Goal: Task Accomplishment & Management: Use online tool/utility

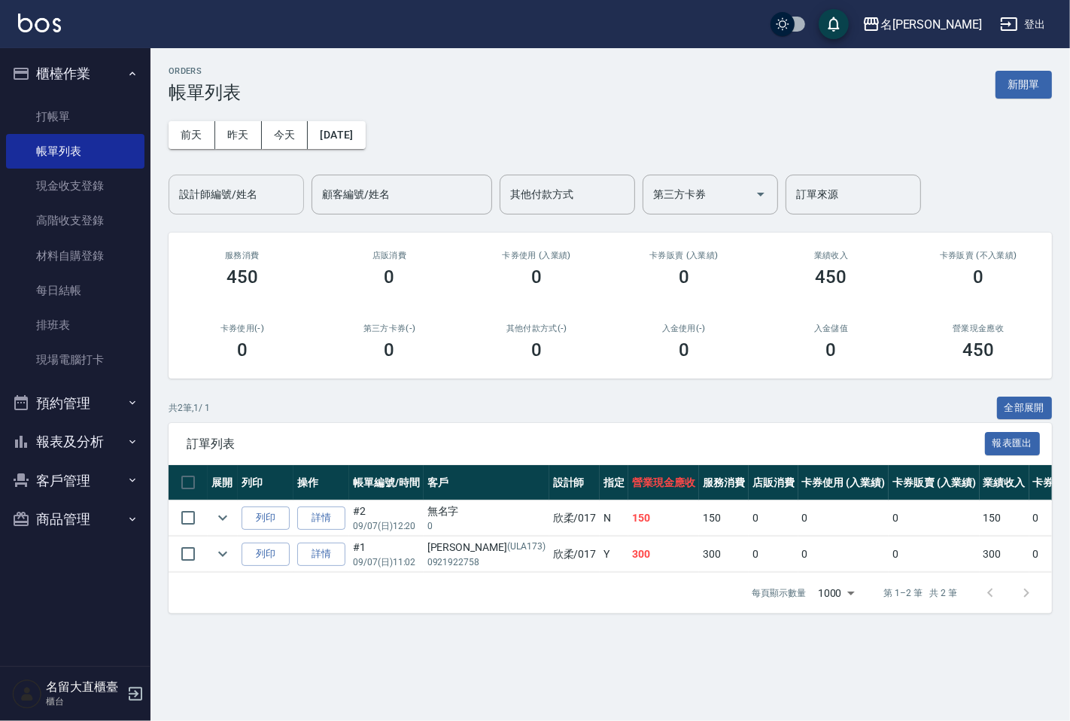
click at [217, 175] on div "設計師編號/姓名" at bounding box center [236, 195] width 135 height 40
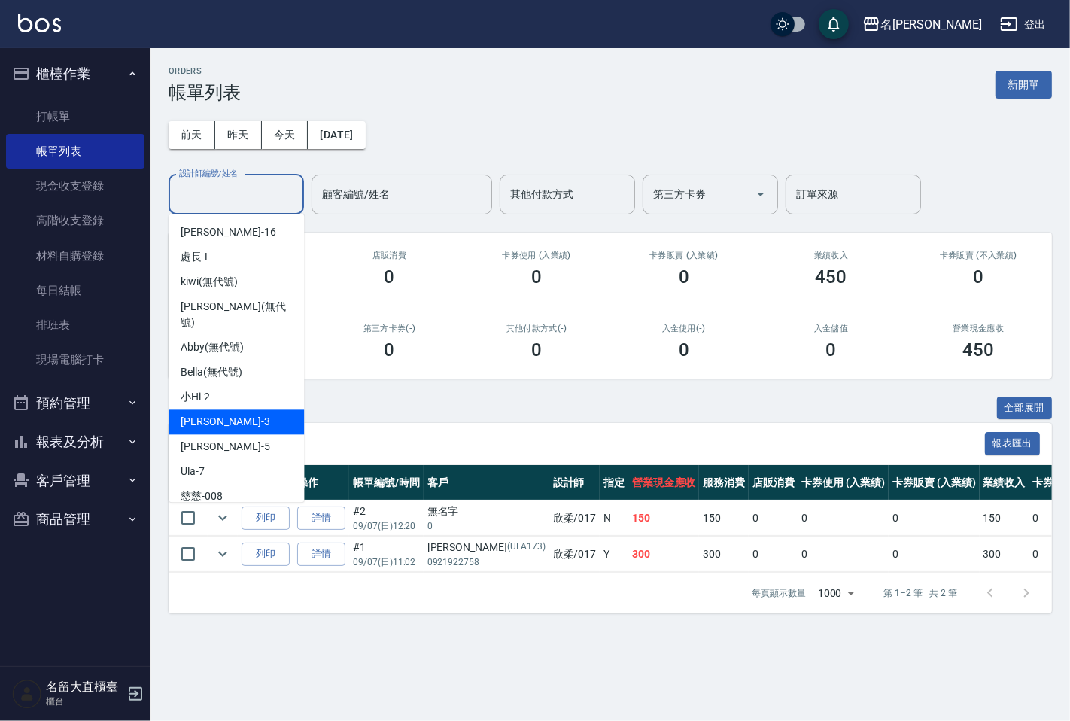
click at [220, 416] on div "[PERSON_NAME]3" at bounding box center [236, 421] width 135 height 25
type input "[PERSON_NAME]3"
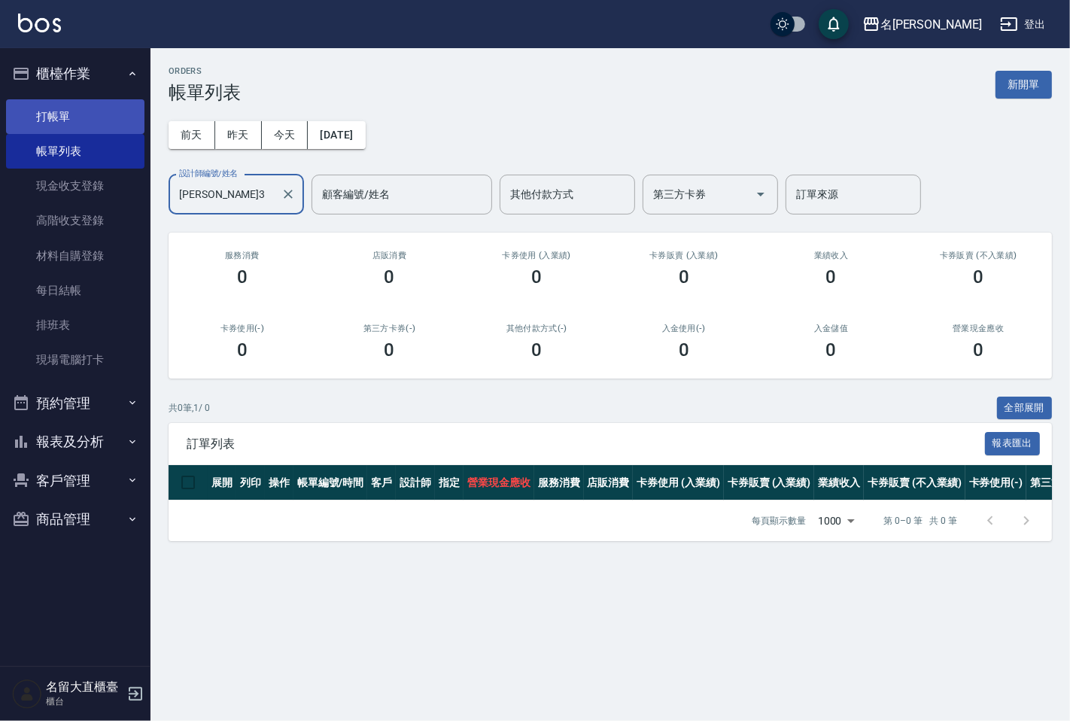
click at [44, 107] on link "打帳單" at bounding box center [75, 116] width 138 height 35
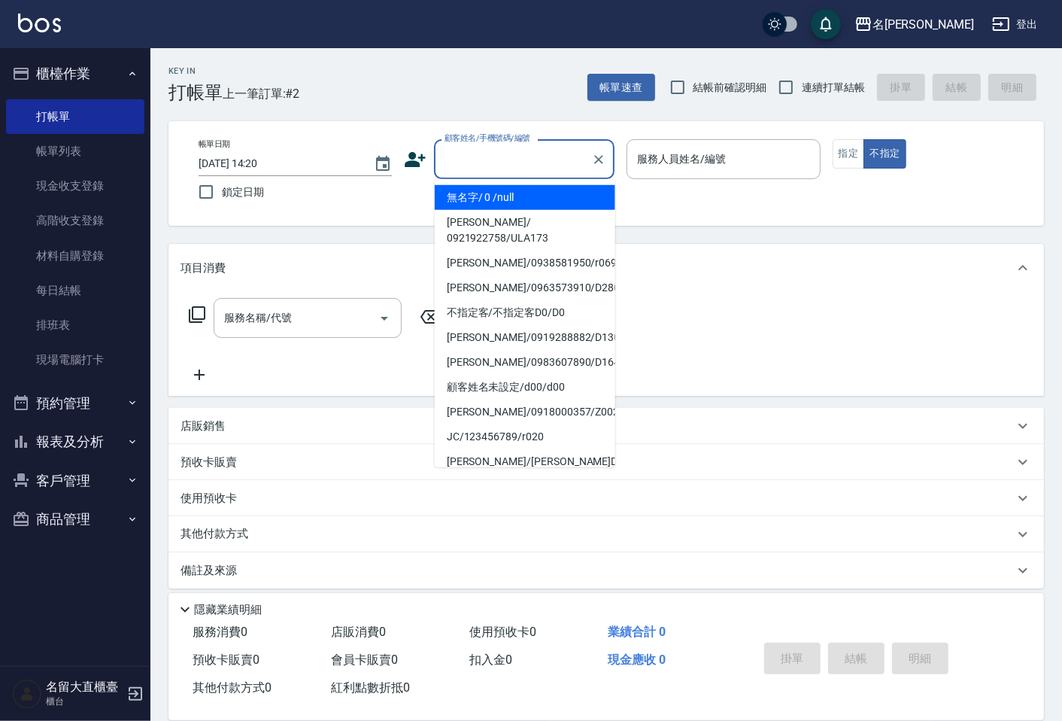
click at [469, 148] on input "顧客姓名/手機號碼/編號" at bounding box center [513, 159] width 144 height 26
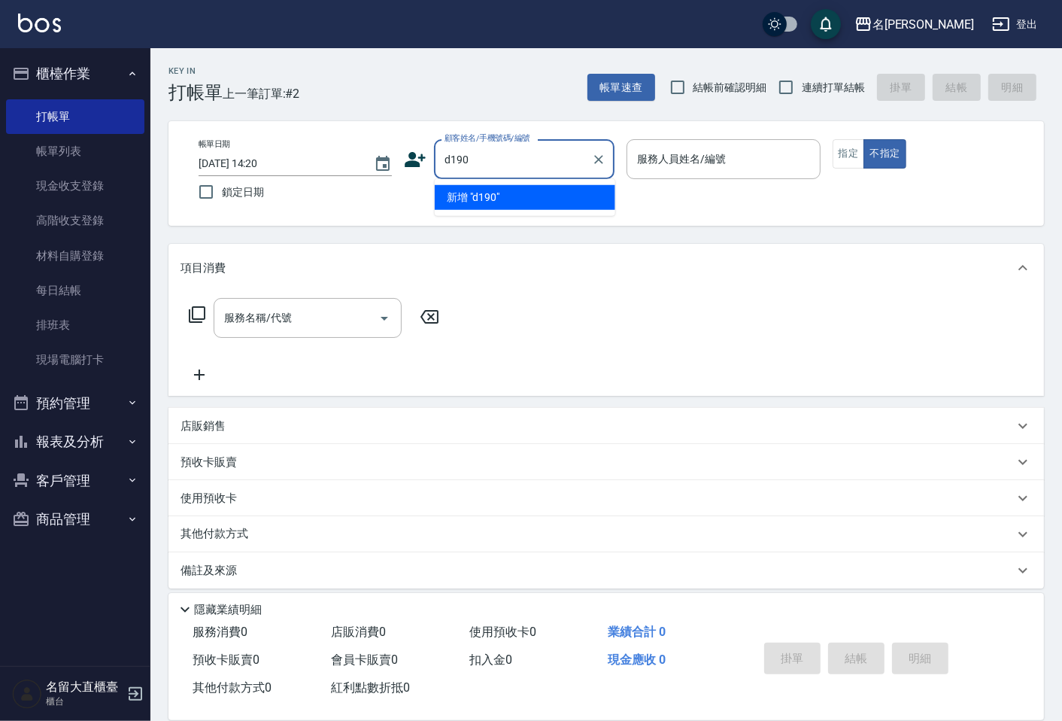
type input "d190"
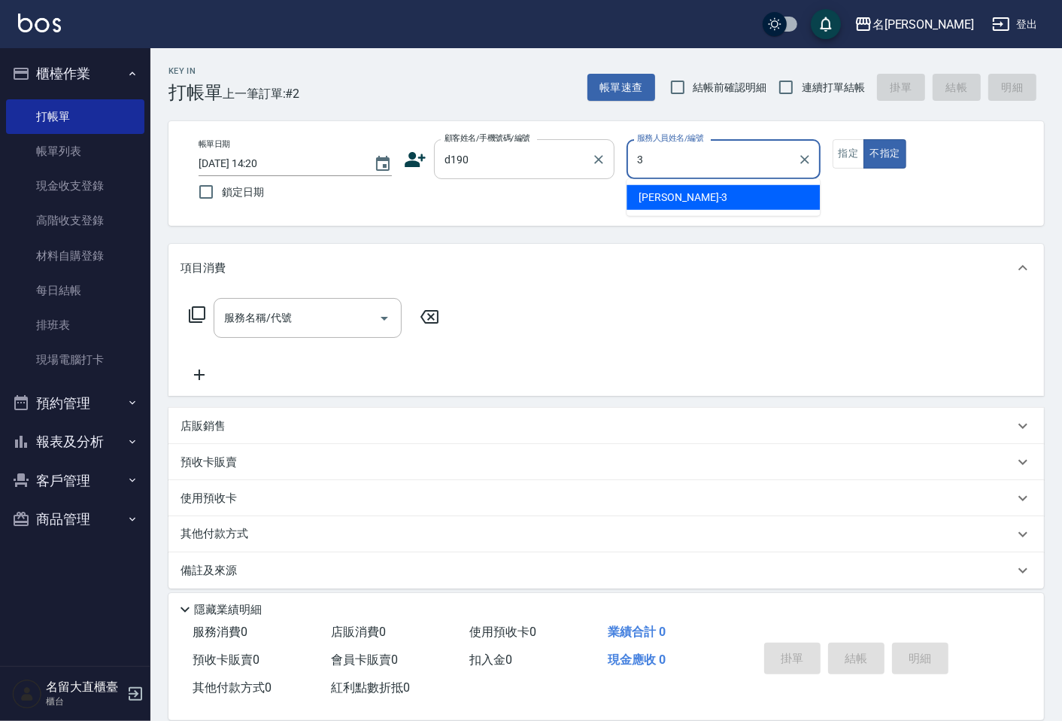
type input "[PERSON_NAME]3"
type button "false"
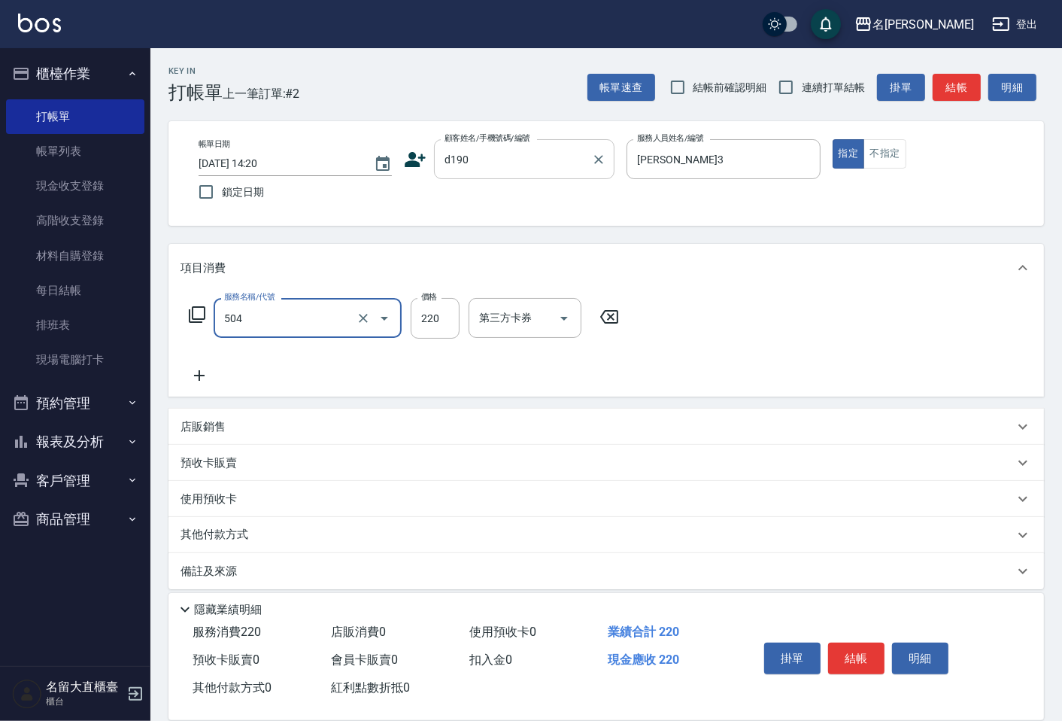
type input "洗髮(504)"
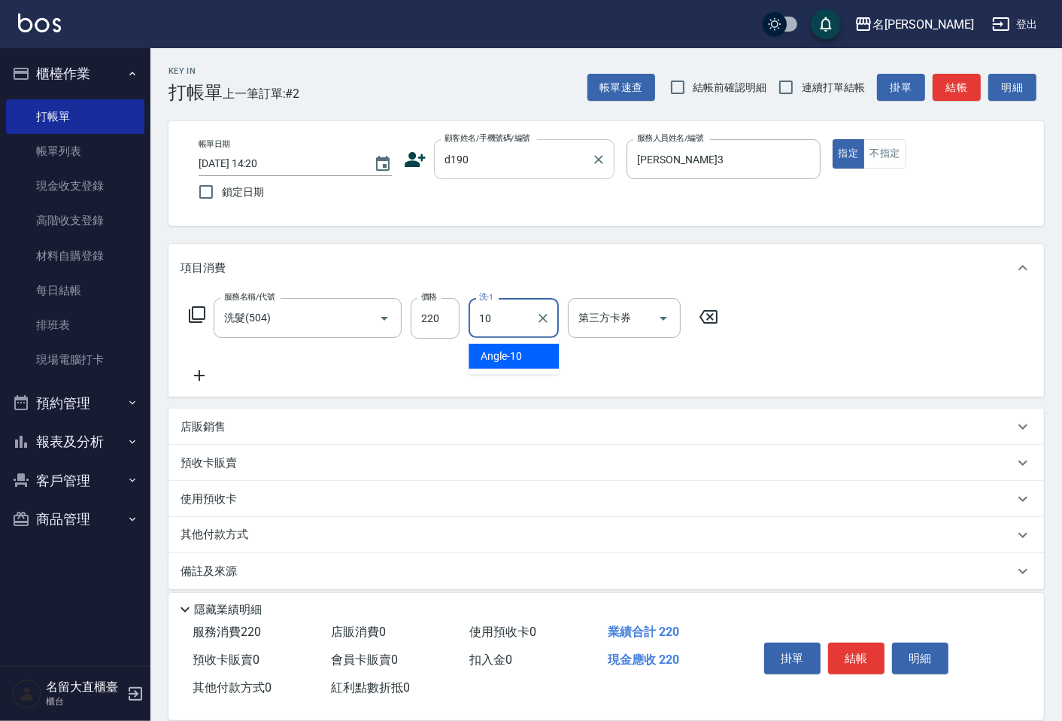
type input "1"
type input "欣柔-017"
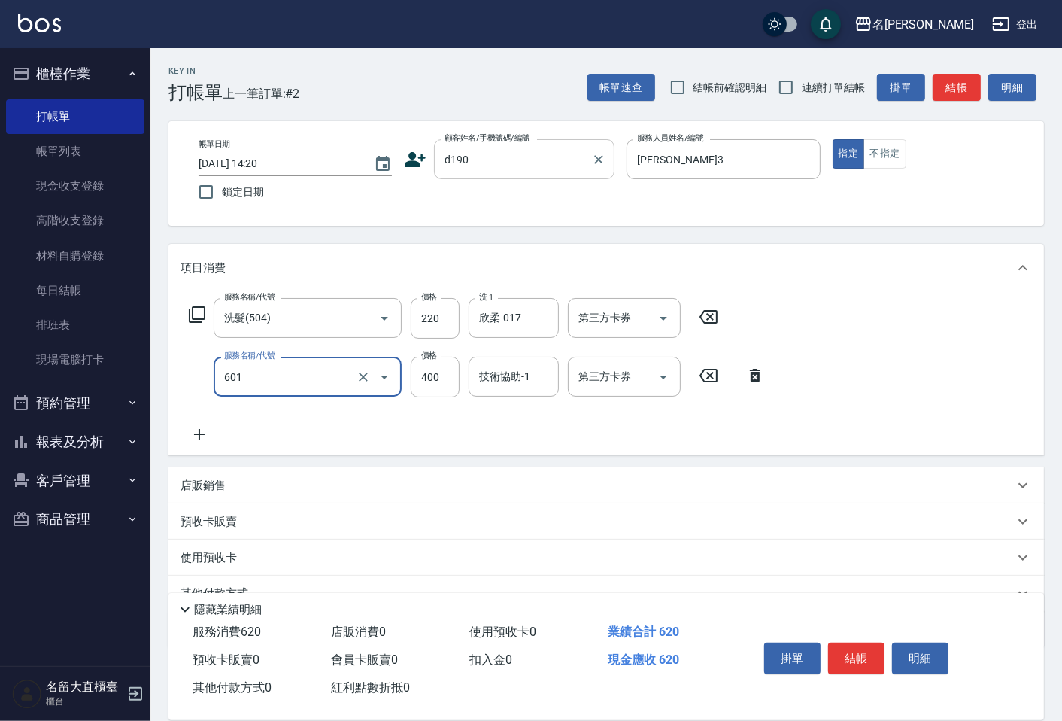
type input "自備護髮(601)"
type input "350"
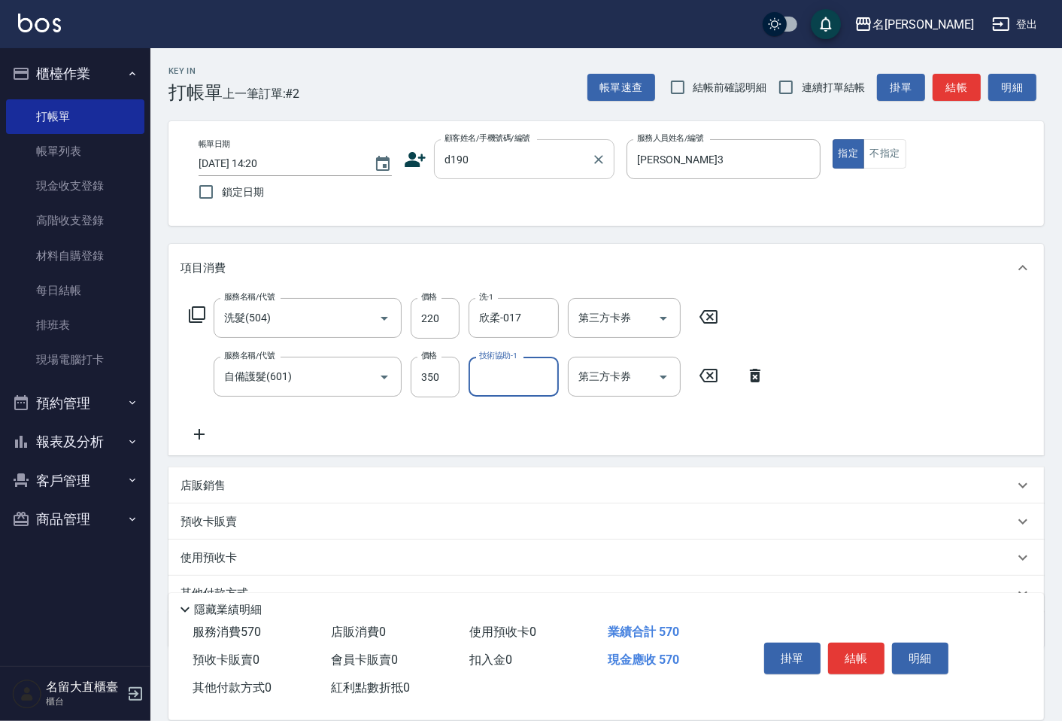
click at [509, 160] on input "d190" at bounding box center [513, 159] width 144 height 26
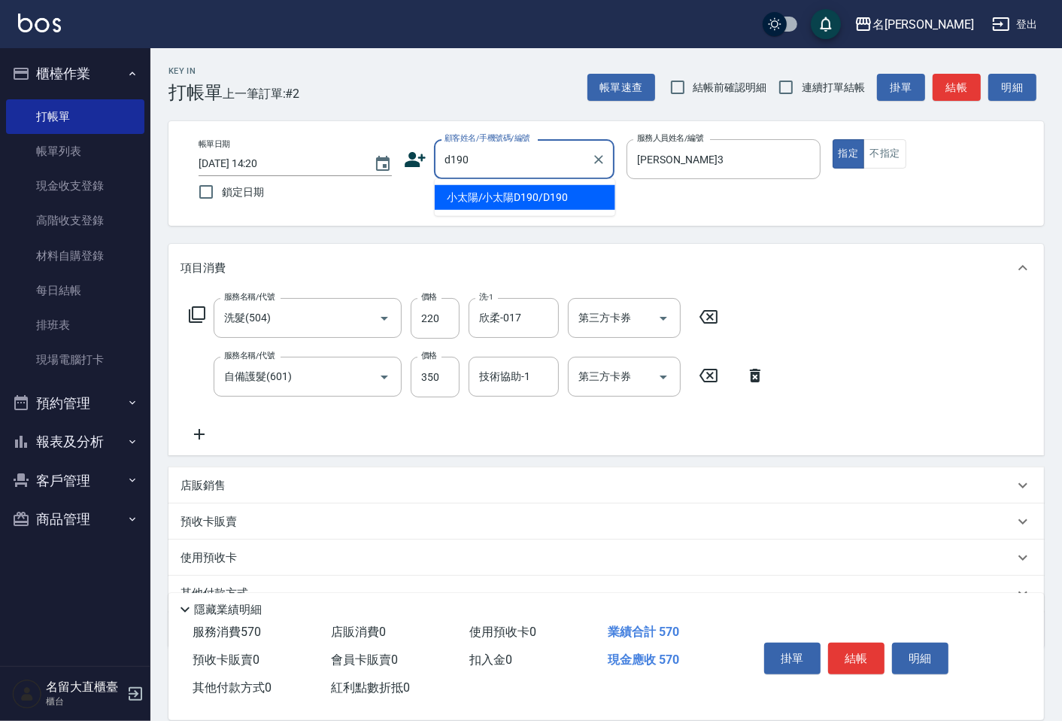
click at [493, 198] on li "小太陽/小太陽D190/D190" at bounding box center [525, 197] width 181 height 25
type input "小太陽/小太陽D190/D190"
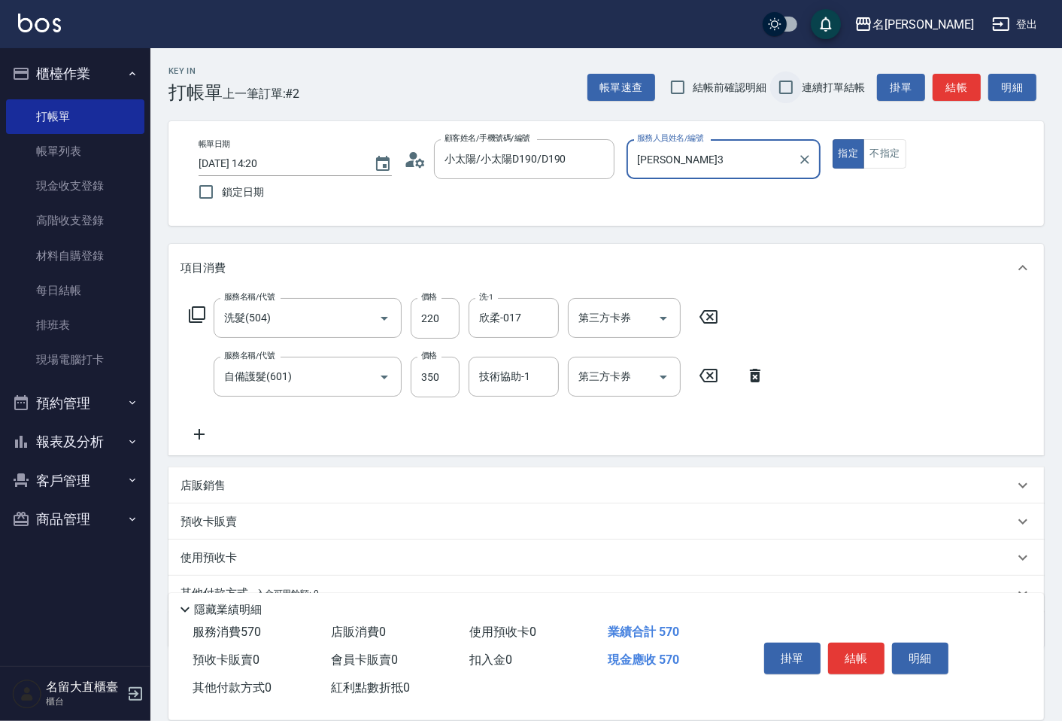
click at [785, 85] on input "連續打單結帳" at bounding box center [786, 87] width 32 height 32
checkbox input "true"
click at [953, 89] on button "結帳" at bounding box center [957, 88] width 48 height 28
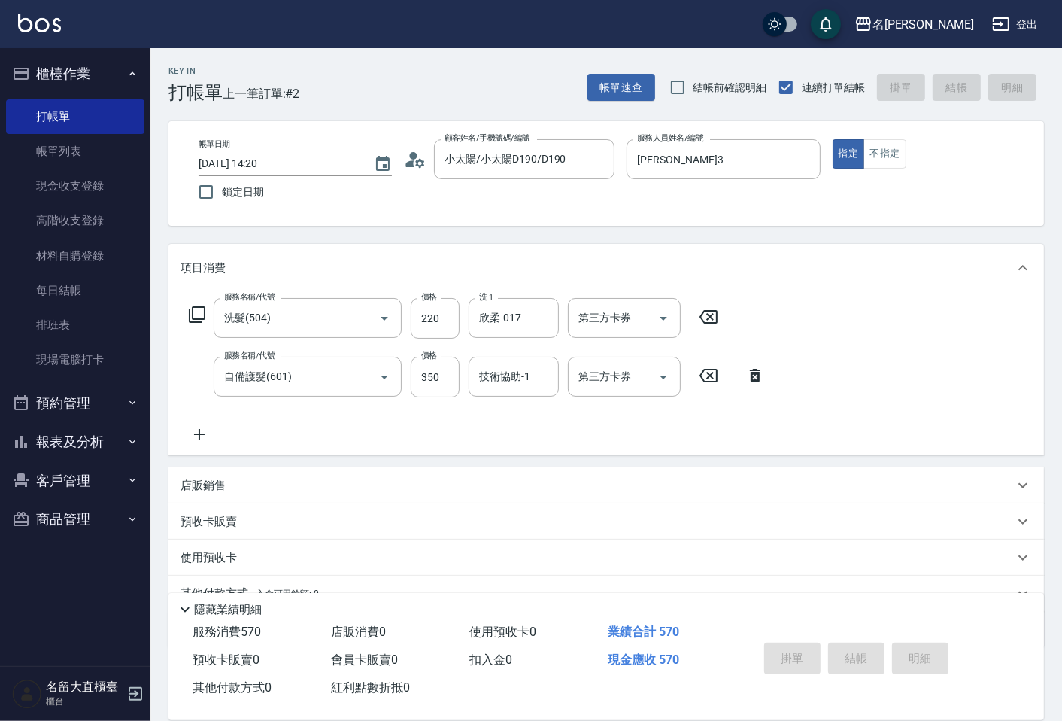
type input "[DATE] 14:21"
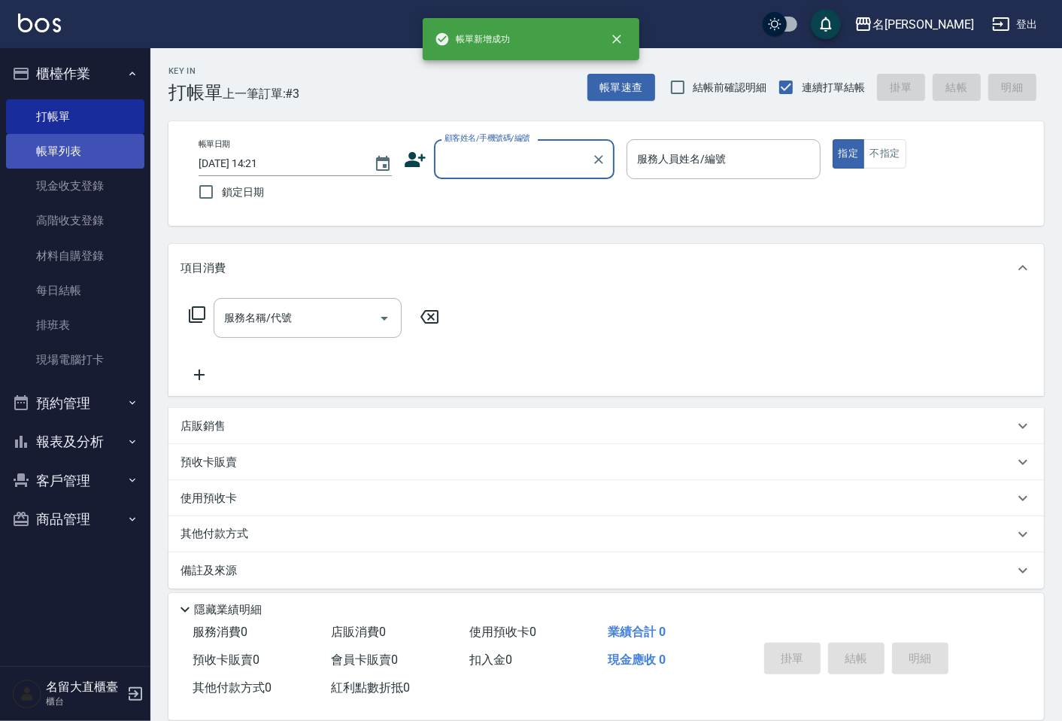
click at [53, 144] on link "帳單列表" at bounding box center [75, 151] width 138 height 35
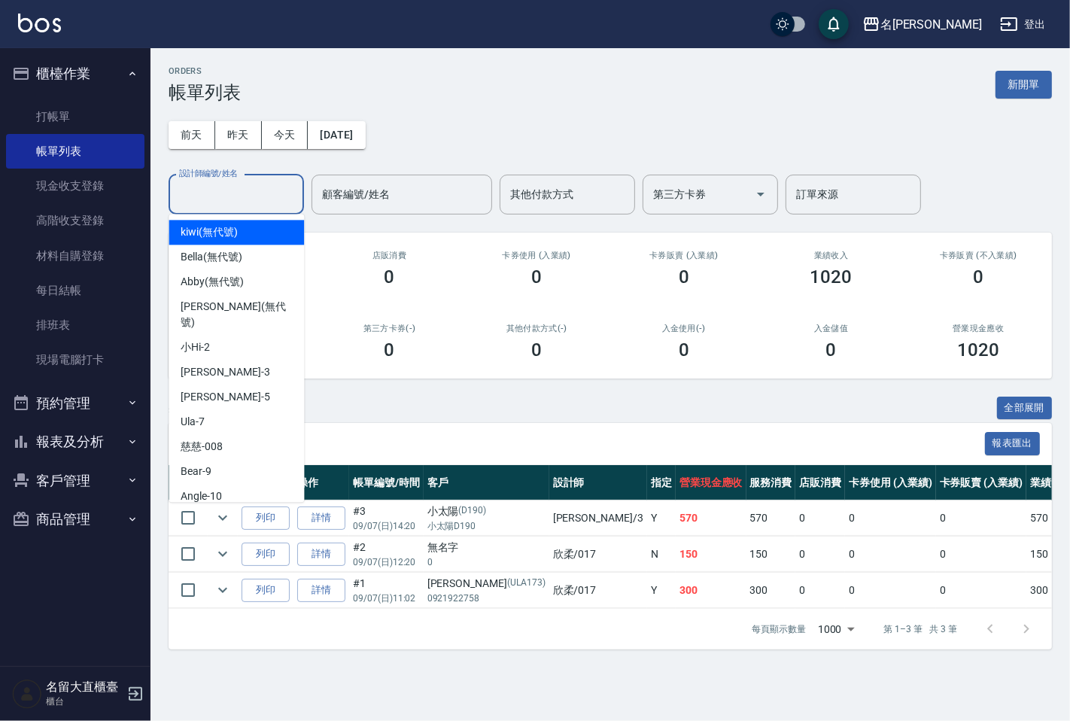
click at [223, 193] on input "設計師編號/姓名" at bounding box center [236, 194] width 122 height 26
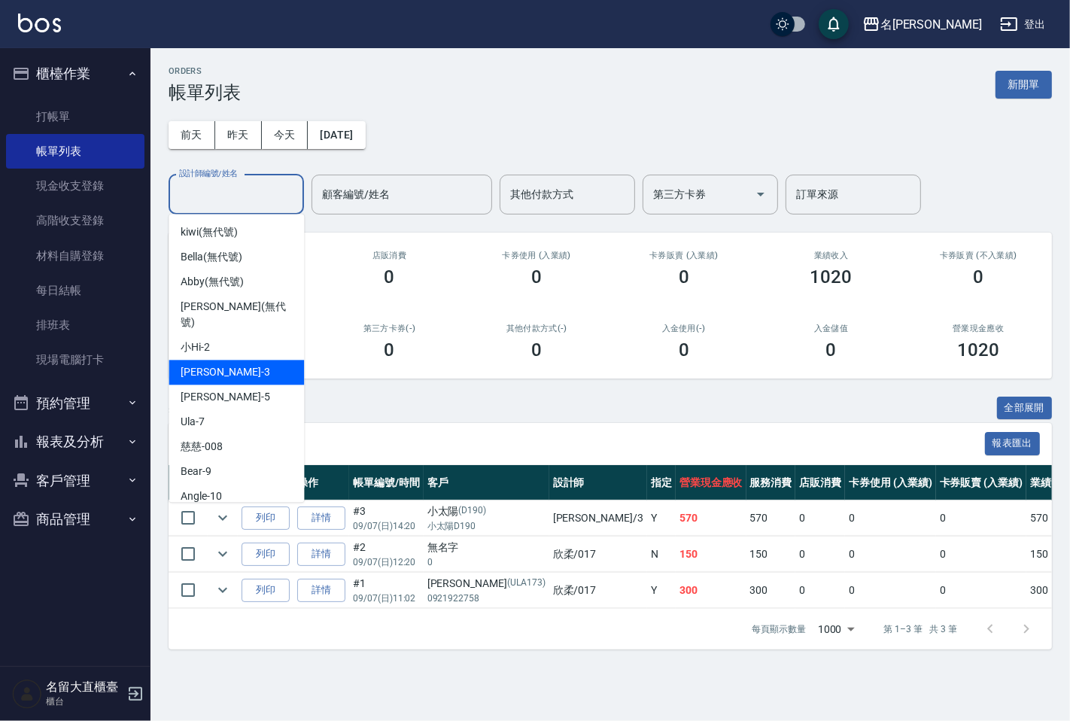
click at [219, 360] on div "[PERSON_NAME]3" at bounding box center [236, 372] width 135 height 25
type input "[PERSON_NAME]3"
